Goal: Information Seeking & Learning: Learn about a topic

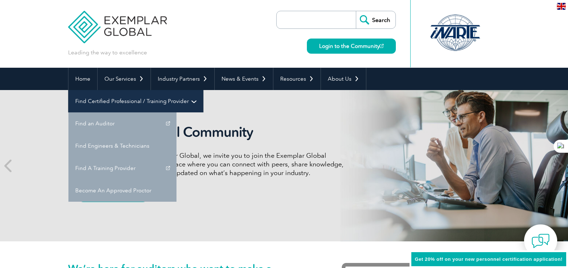
click at [203, 90] on link "Find Certified Professional / Training Provider" at bounding box center [135, 101] width 135 height 22
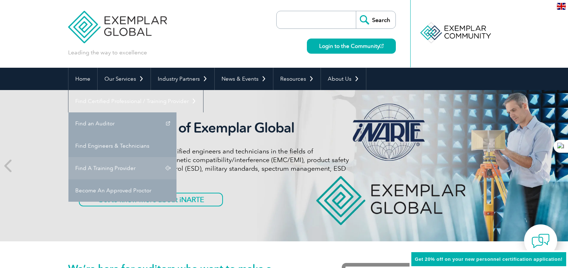
click at [177, 157] on link "Find A Training Provider" at bounding box center [122, 168] width 108 height 22
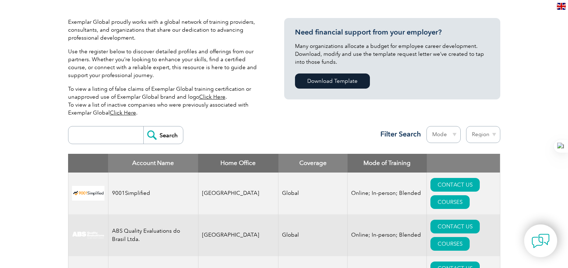
scroll to position [180, 0]
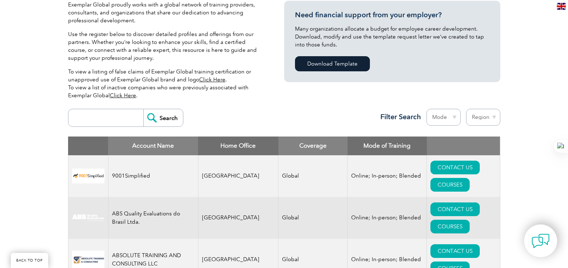
click at [114, 120] on input "search" at bounding box center [107, 117] width 71 height 17
type input "sustainable futures trainings"
click at [150, 115] on input "Search" at bounding box center [163, 117] width 40 height 17
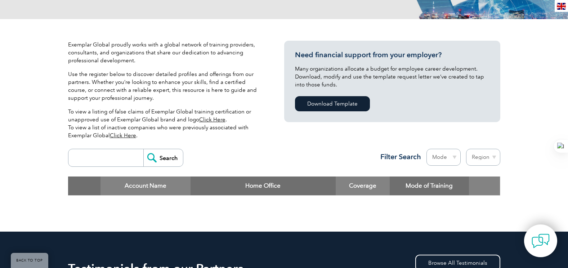
scroll to position [216, 0]
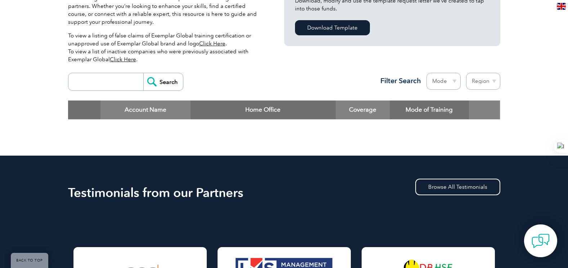
click at [114, 82] on input "search" at bounding box center [107, 81] width 71 height 17
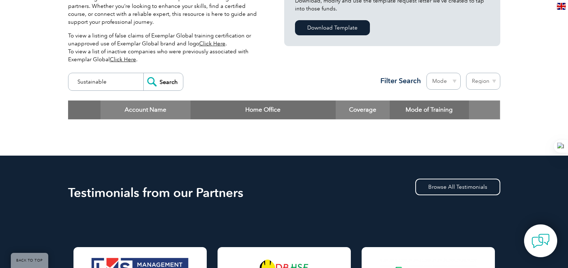
type input "Sustainable"
click at [143, 73] on input "Search" at bounding box center [163, 81] width 40 height 17
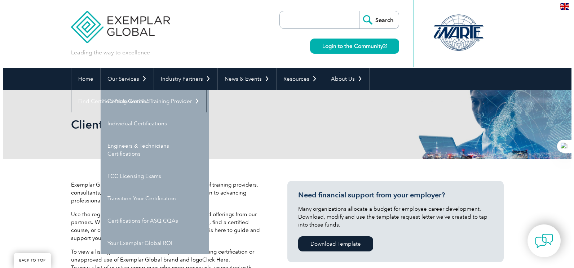
scroll to position [216, 0]
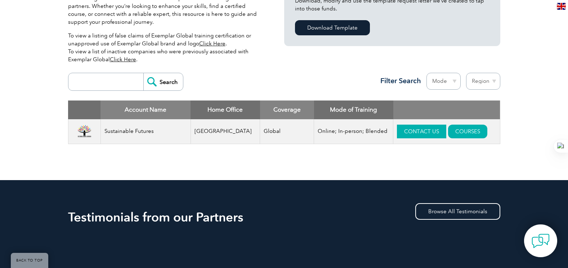
click at [418, 129] on link "CONTACT US" at bounding box center [421, 132] width 49 height 14
click at [448, 128] on link "COURSES" at bounding box center [467, 132] width 39 height 14
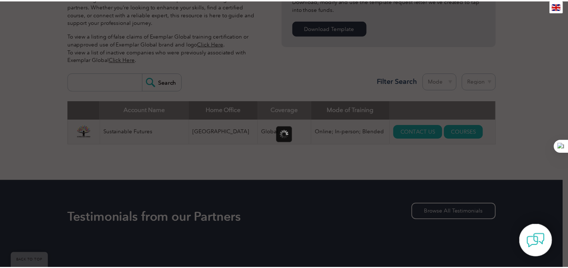
scroll to position [0, 0]
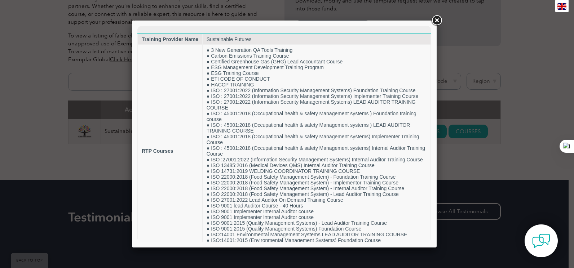
click at [437, 19] on link at bounding box center [436, 20] width 13 height 13
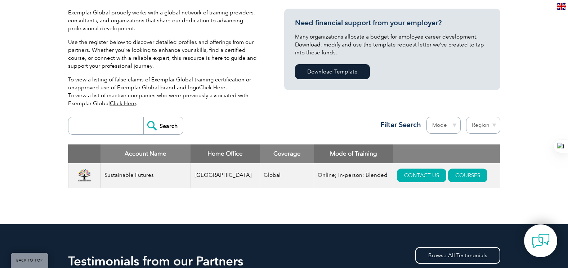
scroll to position [252, 0]
